Goal: Task Accomplishment & Management: Manage account settings

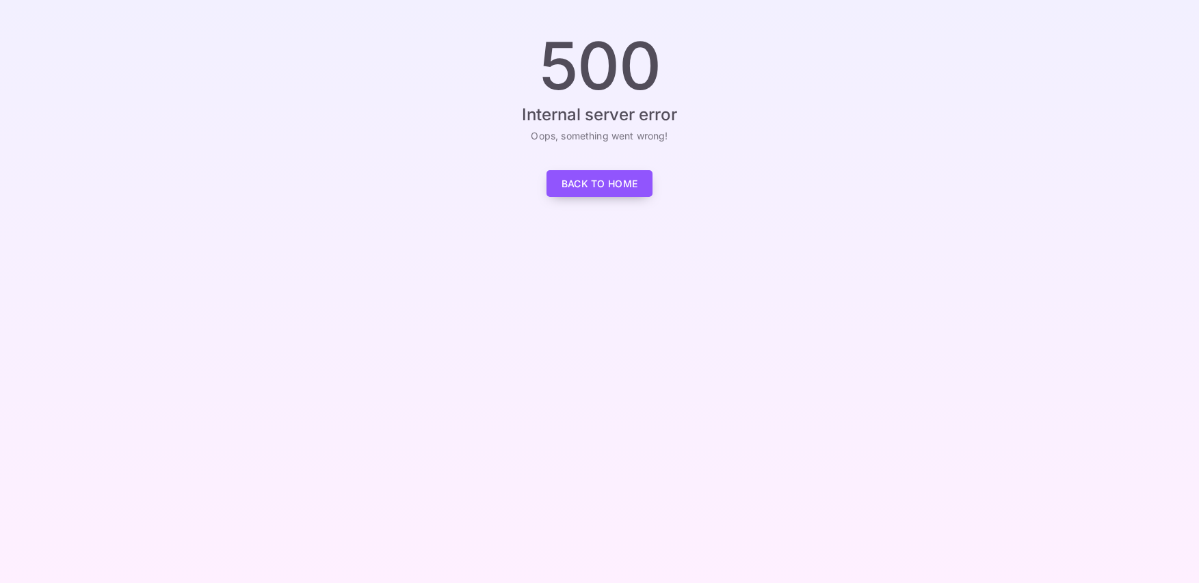
click at [625, 189] on link "Back to Home" at bounding box center [599, 183] width 107 height 27
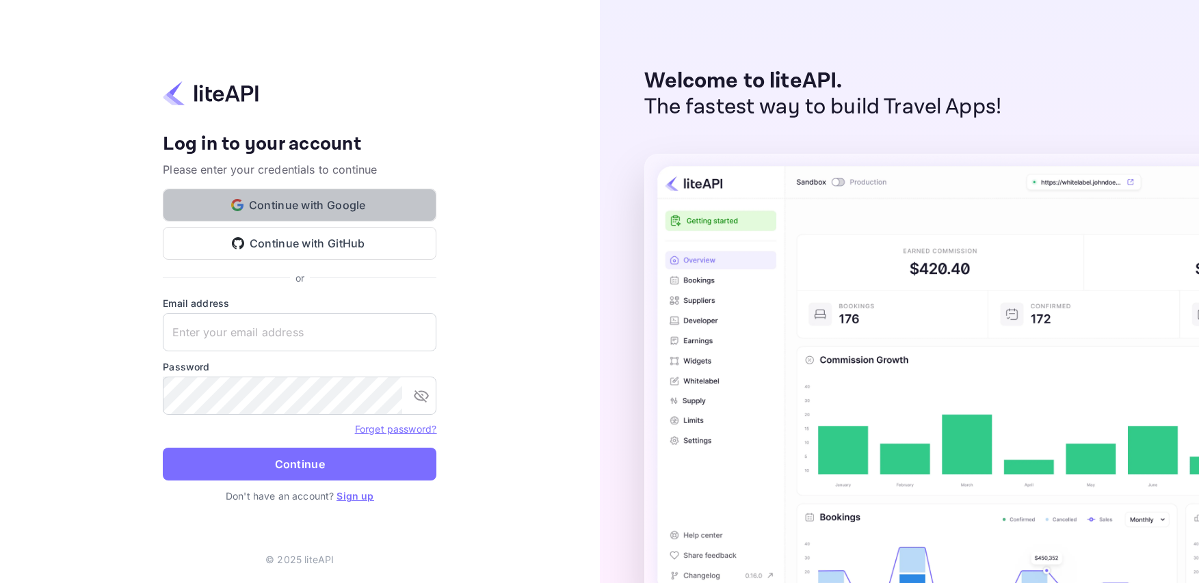
drag, startPoint x: 248, startPoint y: 202, endPoint x: 504, endPoint y: 34, distance: 306.7
click at [248, 202] on button "Continue with Google" at bounding box center [300, 205] width 274 height 33
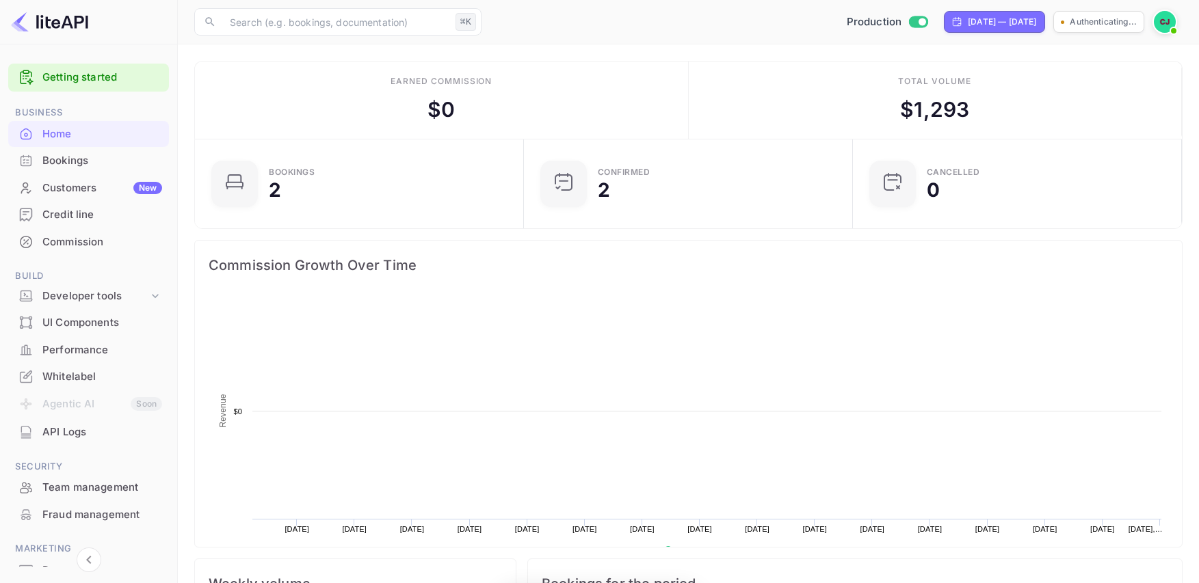
scroll to position [1, 1]
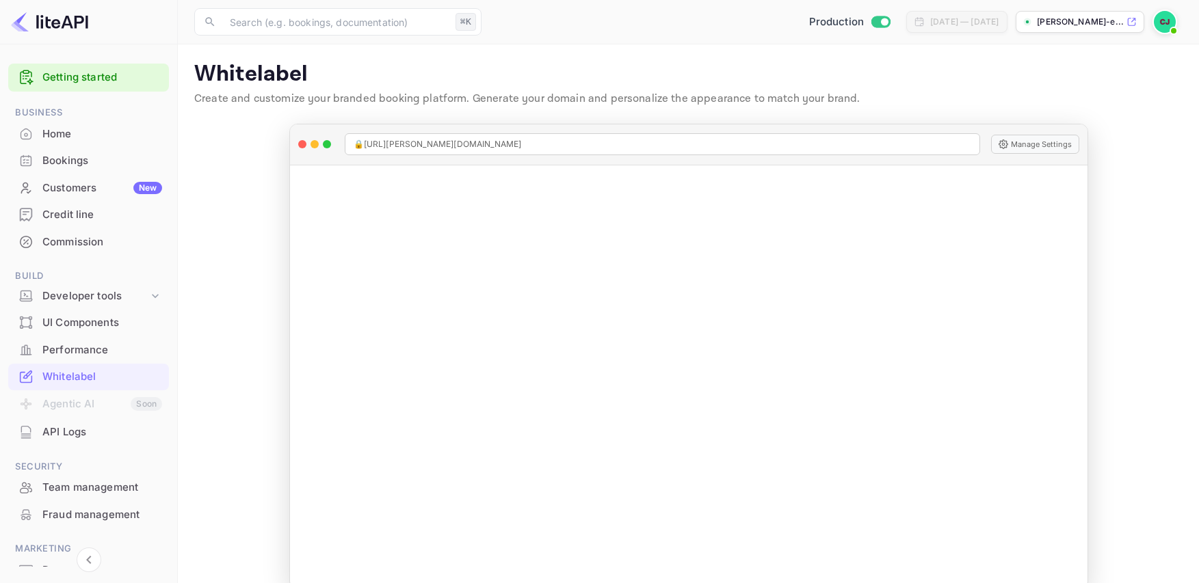
click at [1163, 25] on img at bounding box center [1165, 22] width 22 height 22
drag, startPoint x: 66, startPoint y: 376, endPoint x: 55, endPoint y: 379, distance: 11.9
click at [66, 376] on div at bounding box center [599, 291] width 1199 height 583
click at [55, 379] on div "Whitelabel" at bounding box center [102, 377] width 120 height 16
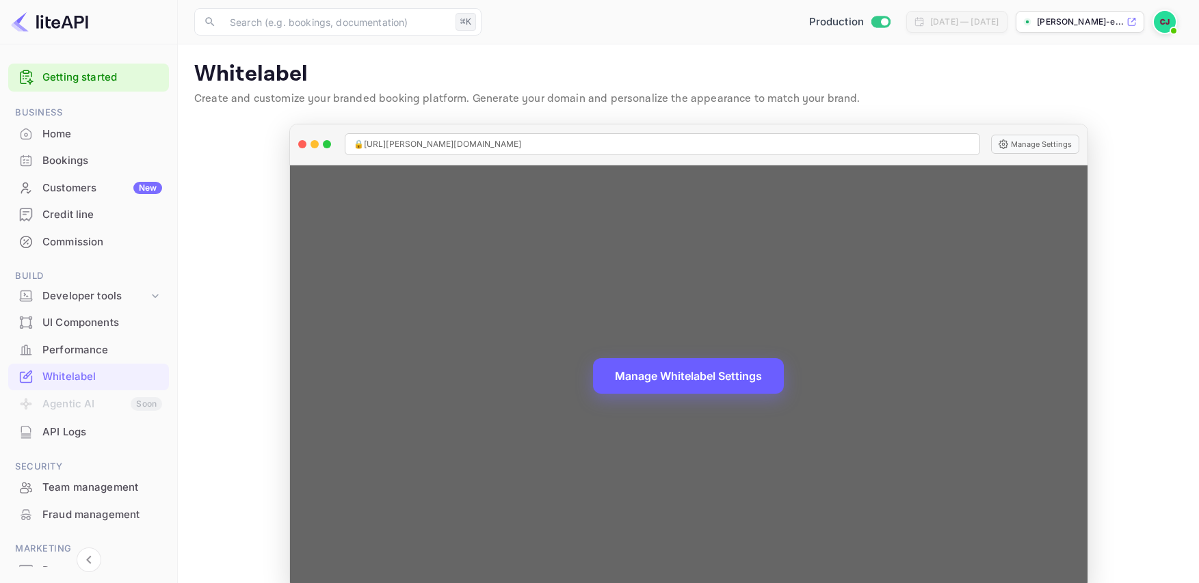
drag, startPoint x: 692, startPoint y: 377, endPoint x: 747, endPoint y: 373, distance: 55.5
click at [695, 377] on button "Manage Whitelabel Settings" at bounding box center [688, 376] width 191 height 36
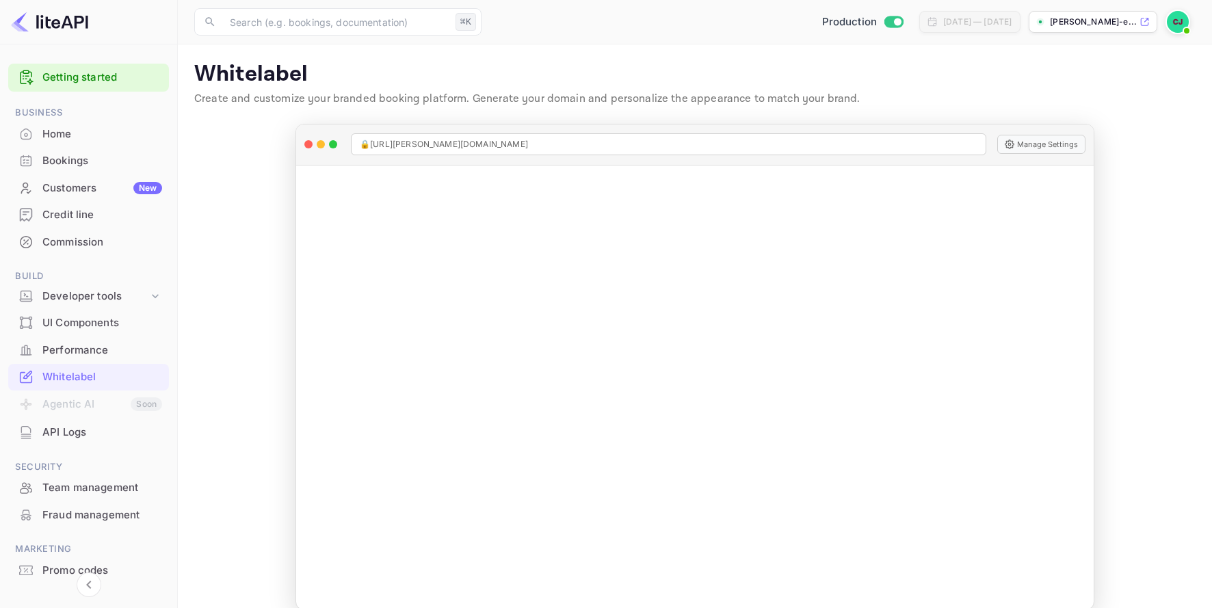
scroll to position [51, 0]
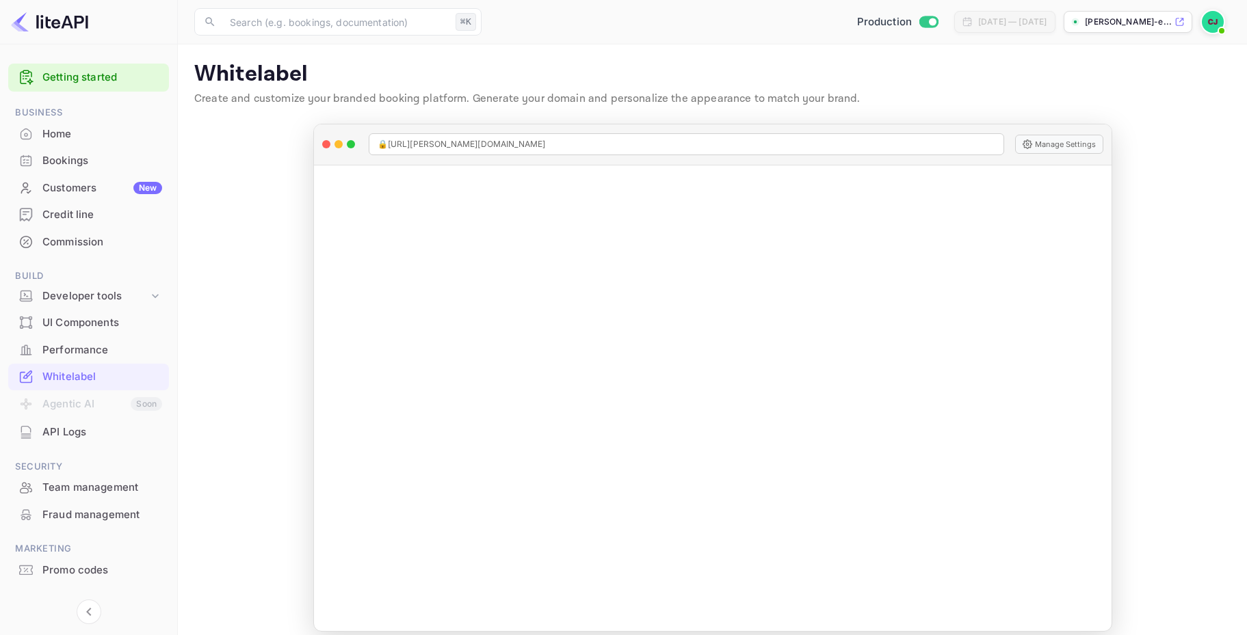
click at [1203, 21] on img at bounding box center [1213, 22] width 22 height 22
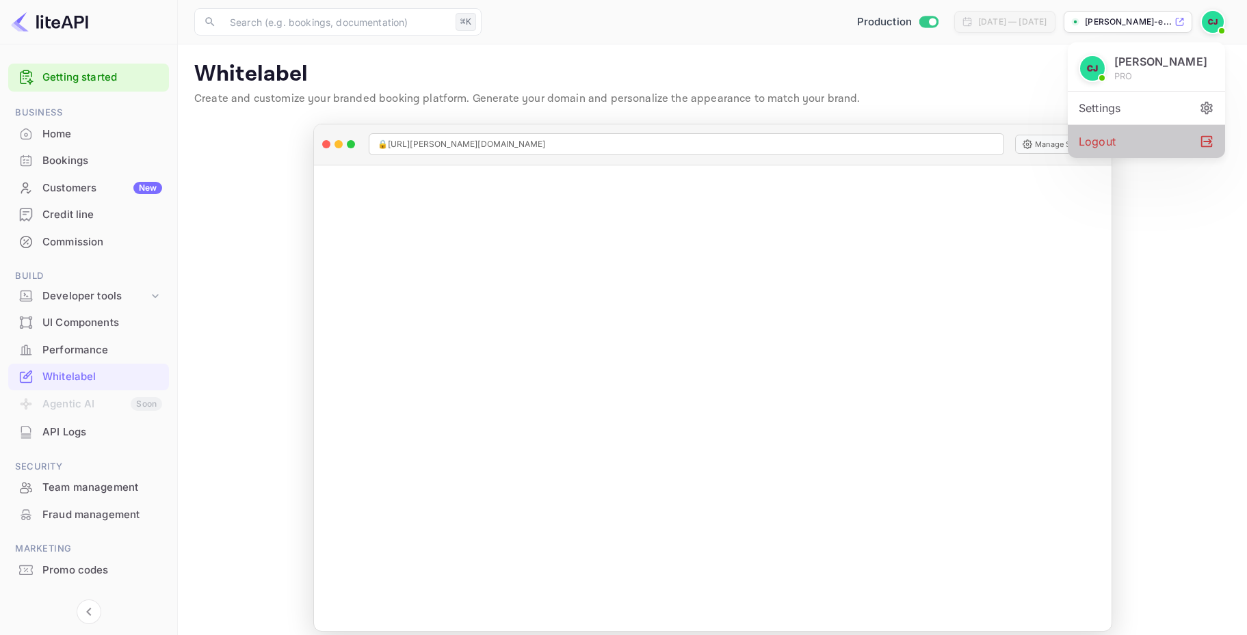
click at [1096, 155] on div "Logout" at bounding box center [1146, 141] width 157 height 33
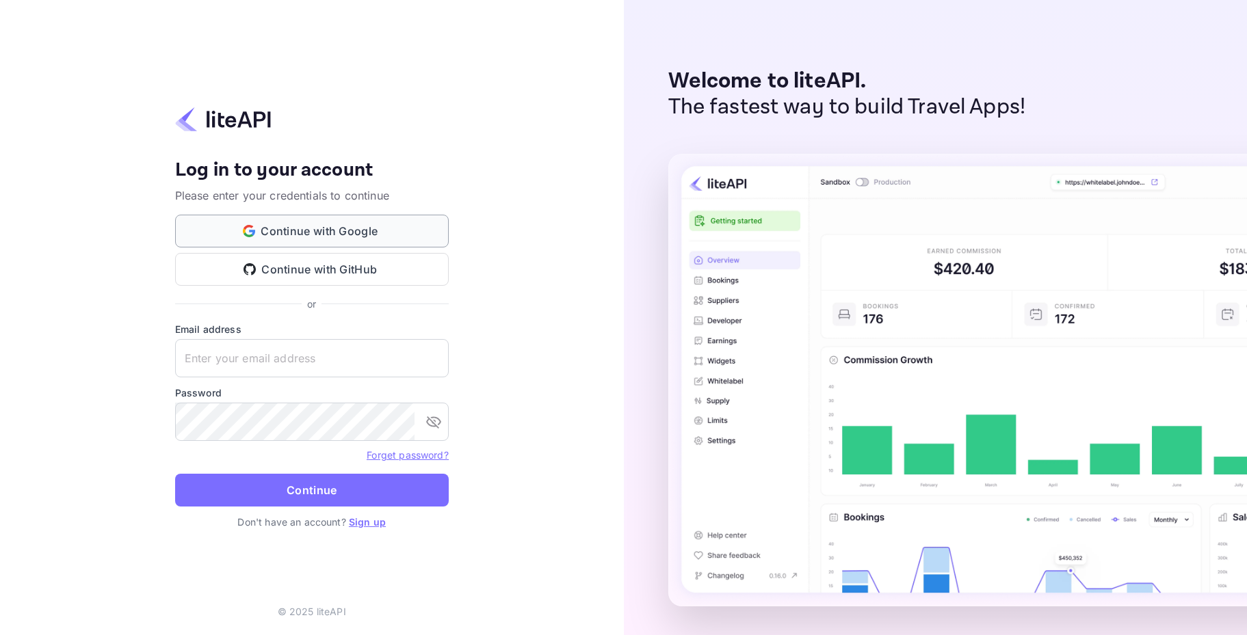
click at [276, 234] on button "Continue with Google" at bounding box center [312, 231] width 274 height 33
